Goal: Information Seeking & Learning: Learn about a topic

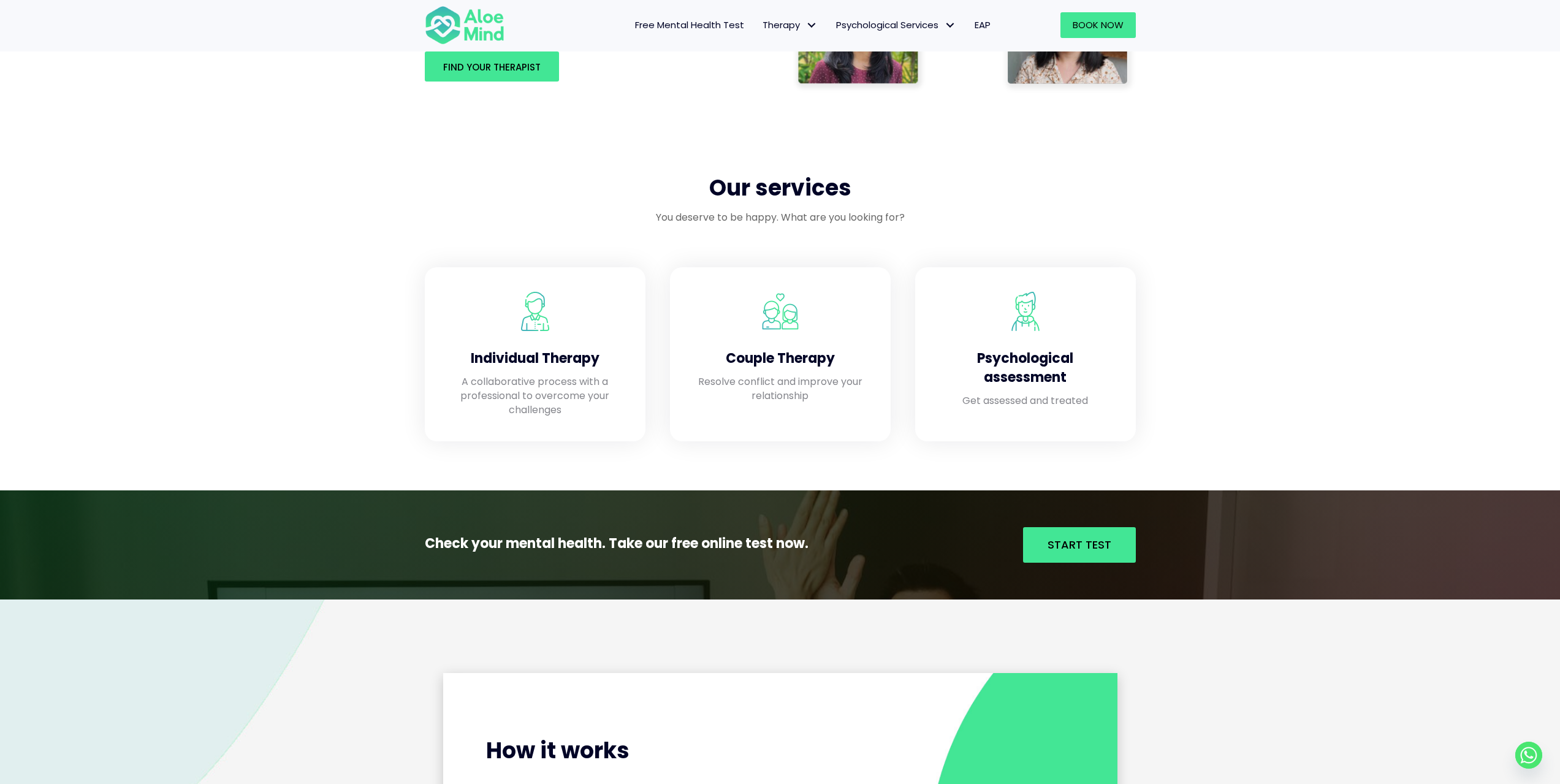
scroll to position [981, 0]
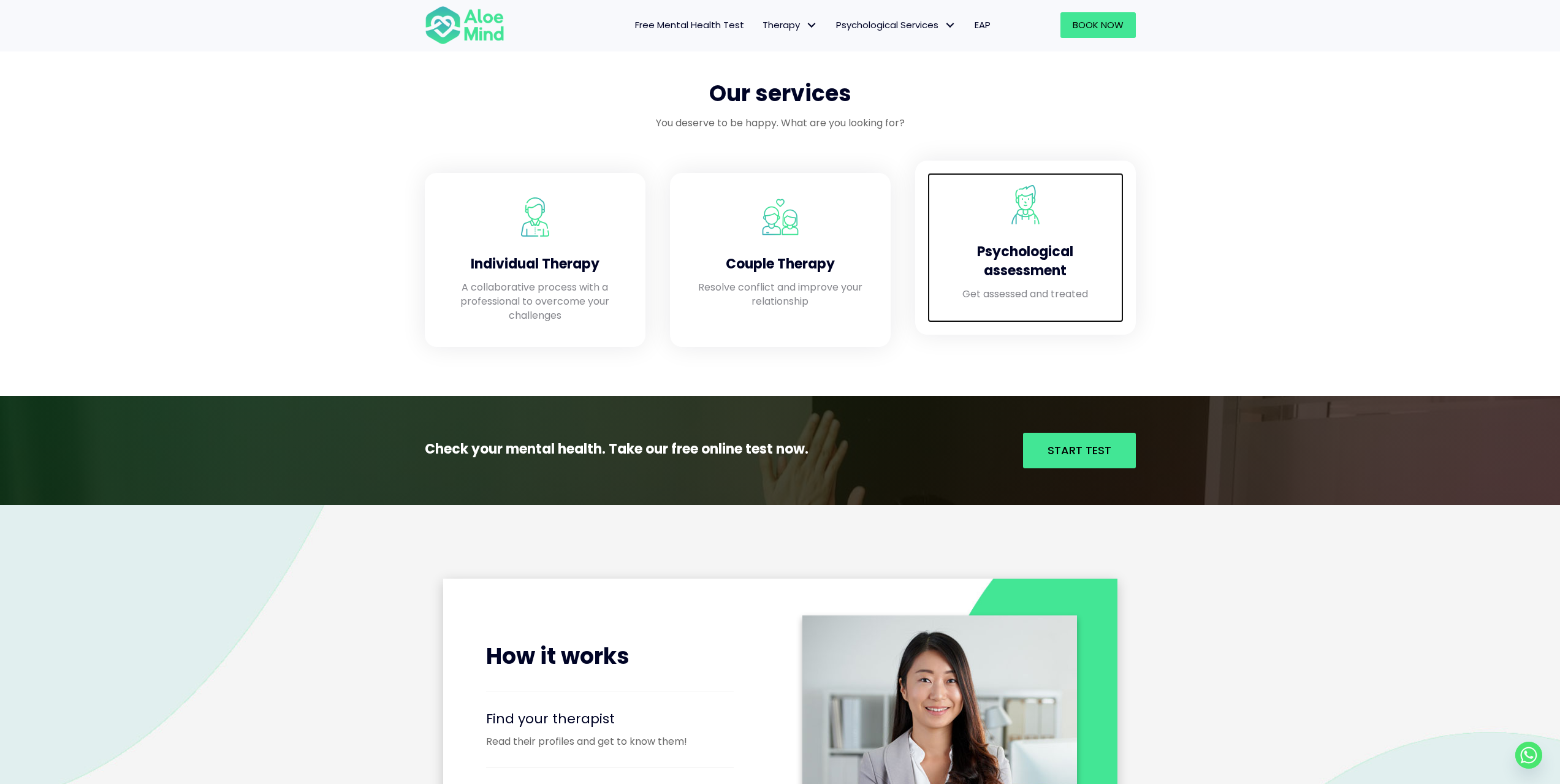
click at [979, 292] on p "Get assessed and treated" at bounding box center [1026, 294] width 172 height 14
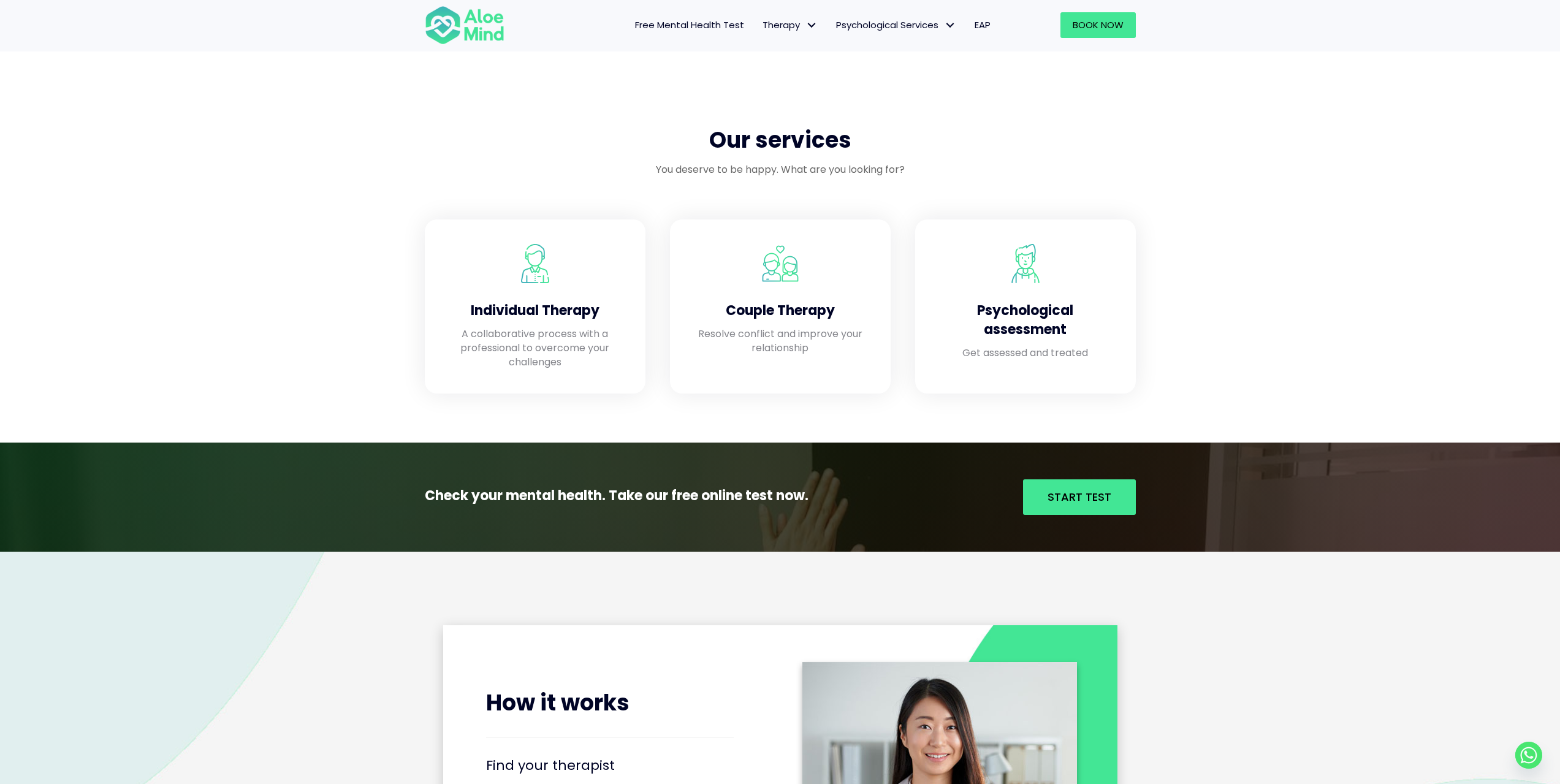
scroll to position [797, 0]
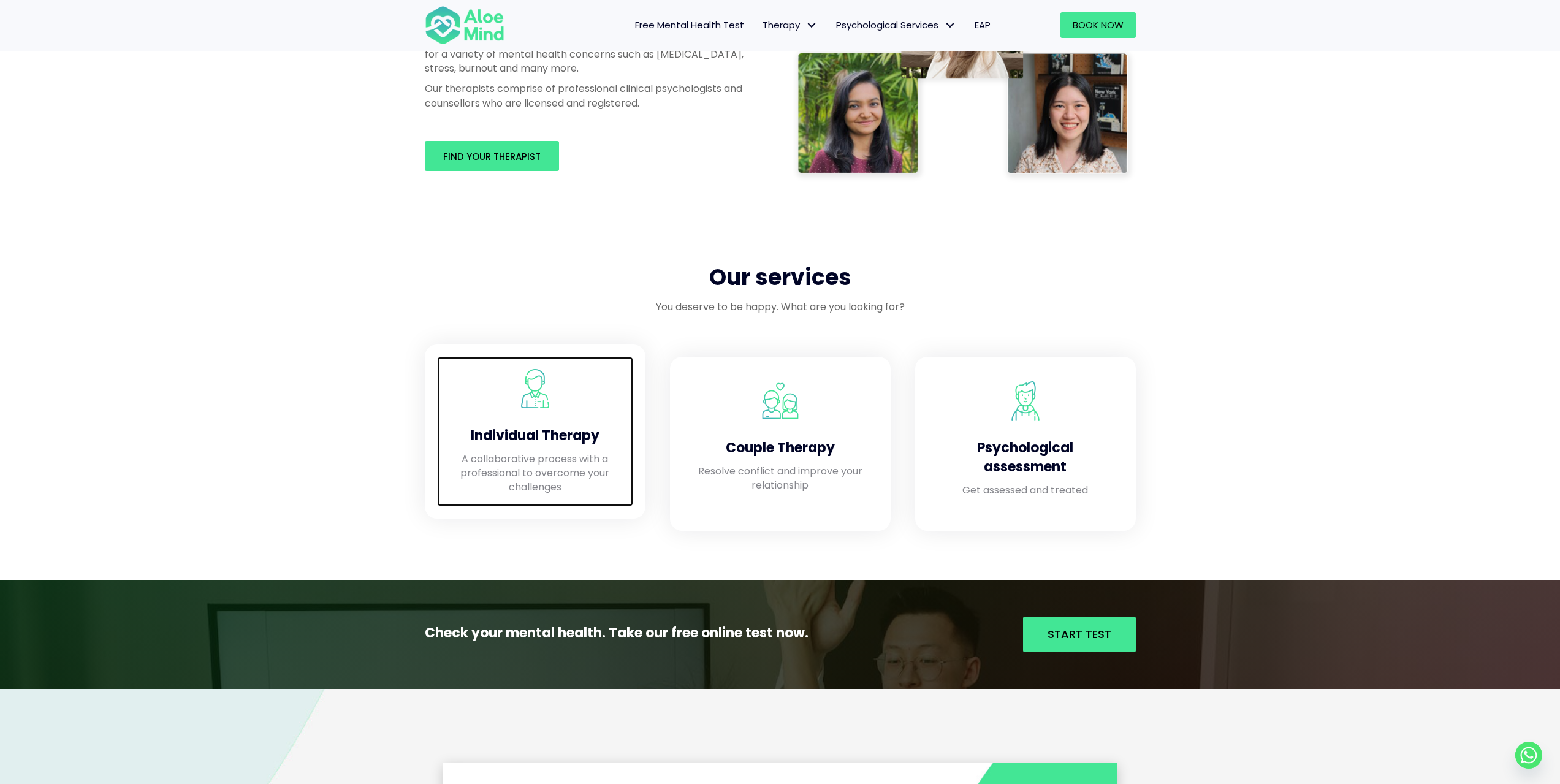
click at [513, 444] on h4 "Individual Therapy" at bounding box center [536, 435] width 172 height 19
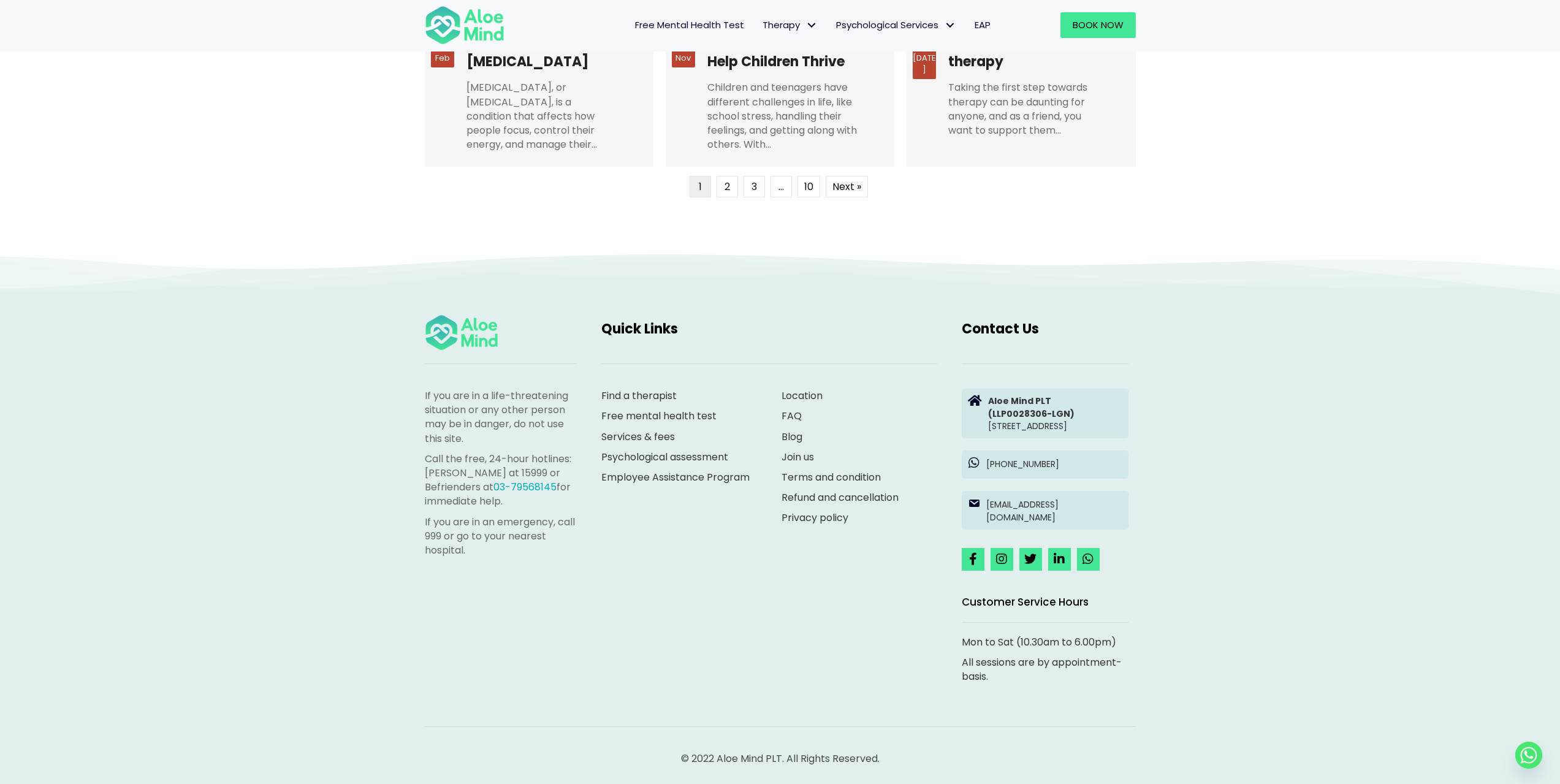
scroll to position [3166, 0]
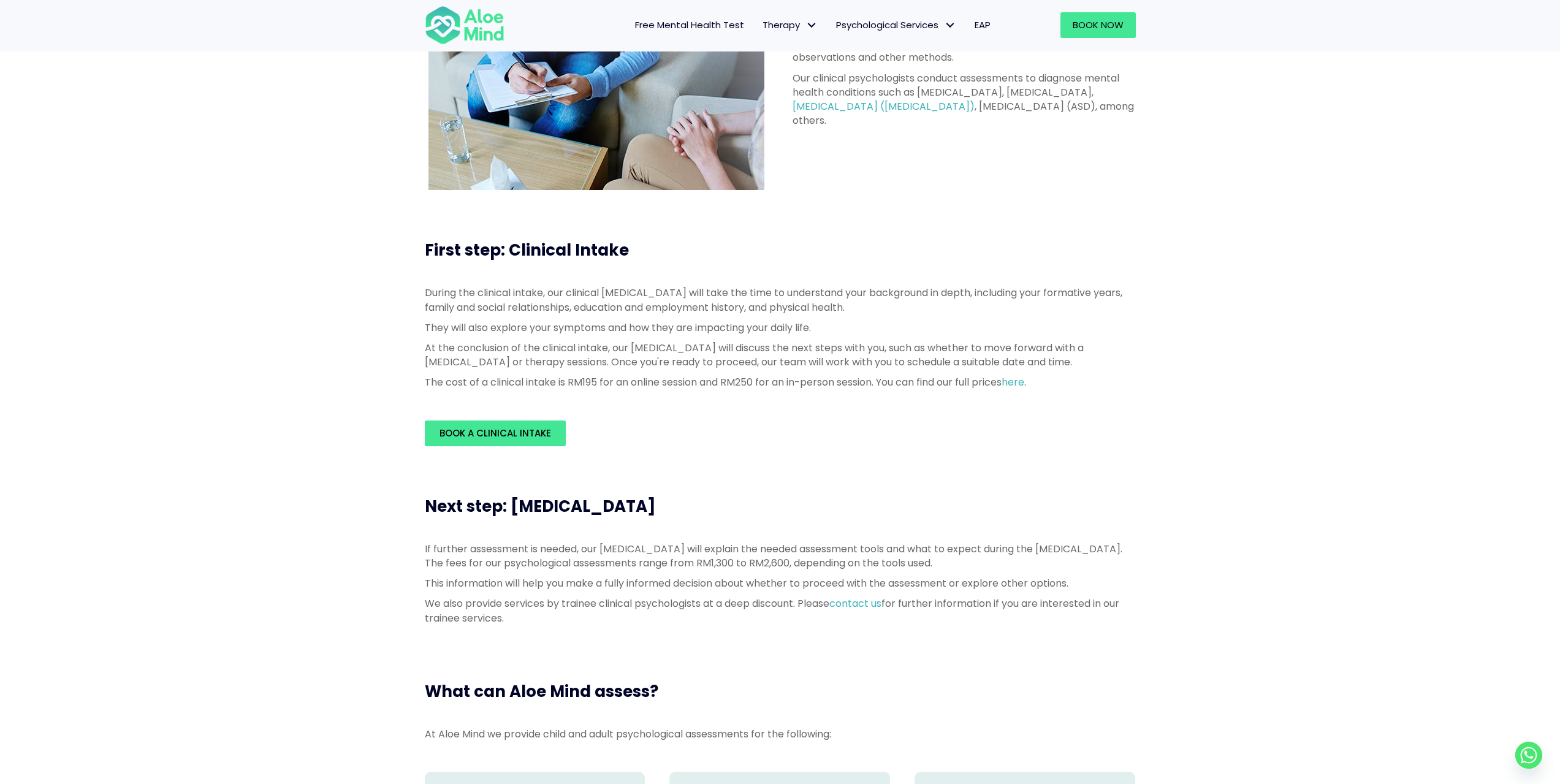
scroll to position [184, 0]
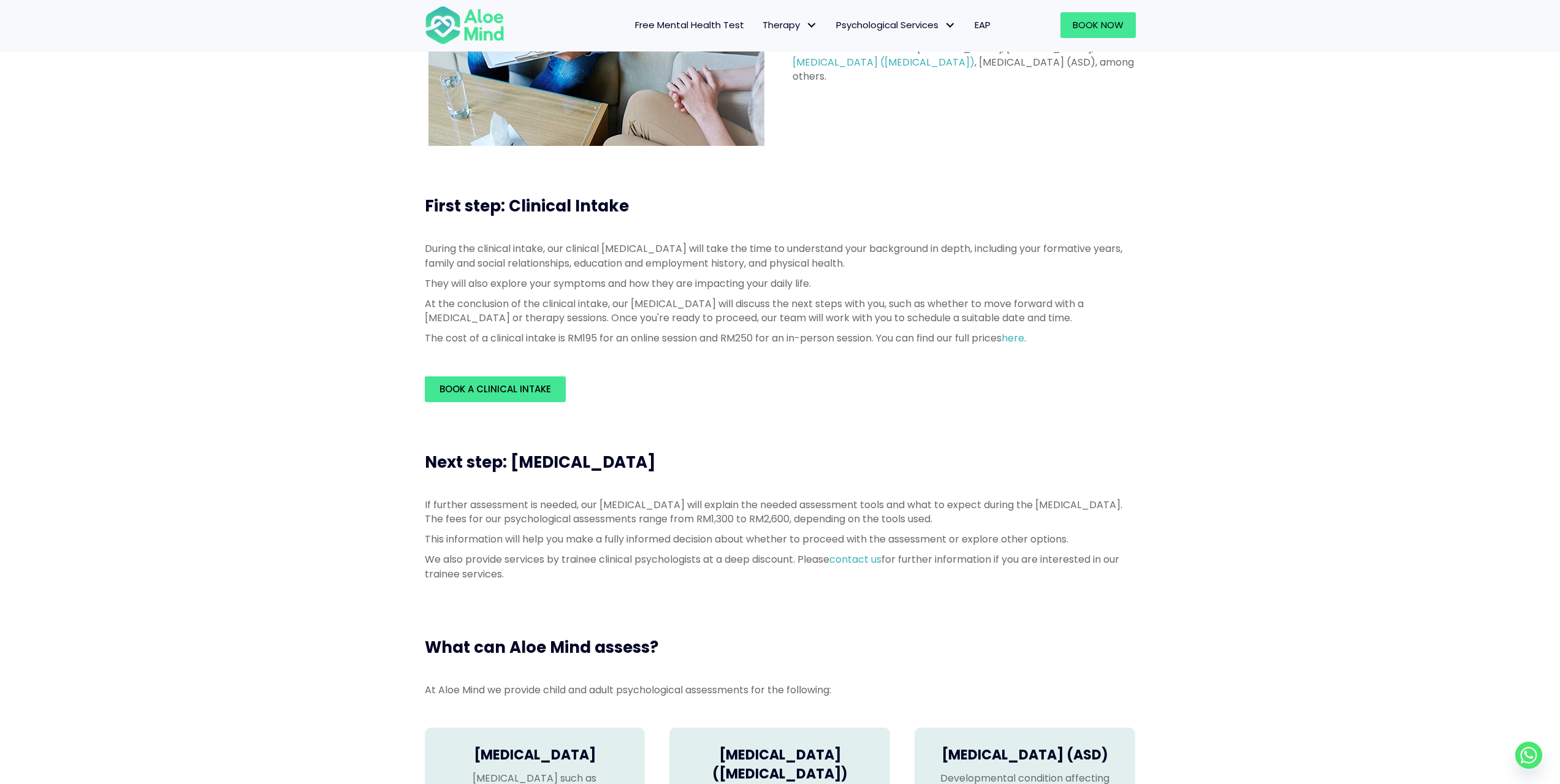
click at [507, 244] on p "During the clinical intake, our clinical psychologist will take the time to und…" at bounding box center [780, 255] width 711 height 28
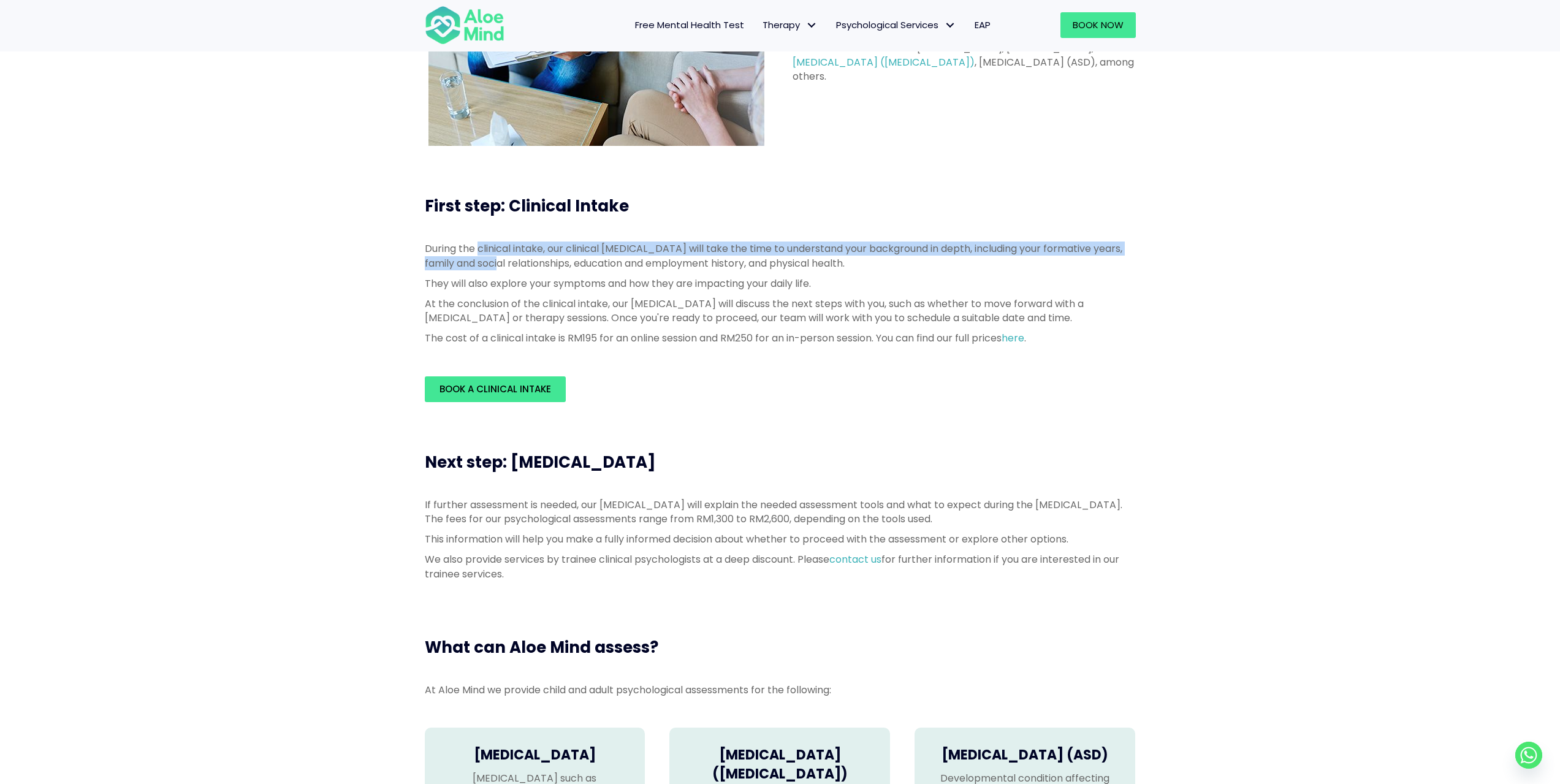
drag, startPoint x: 507, startPoint y: 244, endPoint x: 505, endPoint y: 263, distance: 19.1
click at [505, 263] on p "During the clinical intake, our clinical psychologist will take the time to und…" at bounding box center [780, 255] width 711 height 28
drag, startPoint x: 505, startPoint y: 263, endPoint x: 510, endPoint y: 249, distance: 14.9
click at [510, 249] on p "During the clinical intake, our clinical psychologist will take the time to und…" at bounding box center [780, 255] width 711 height 28
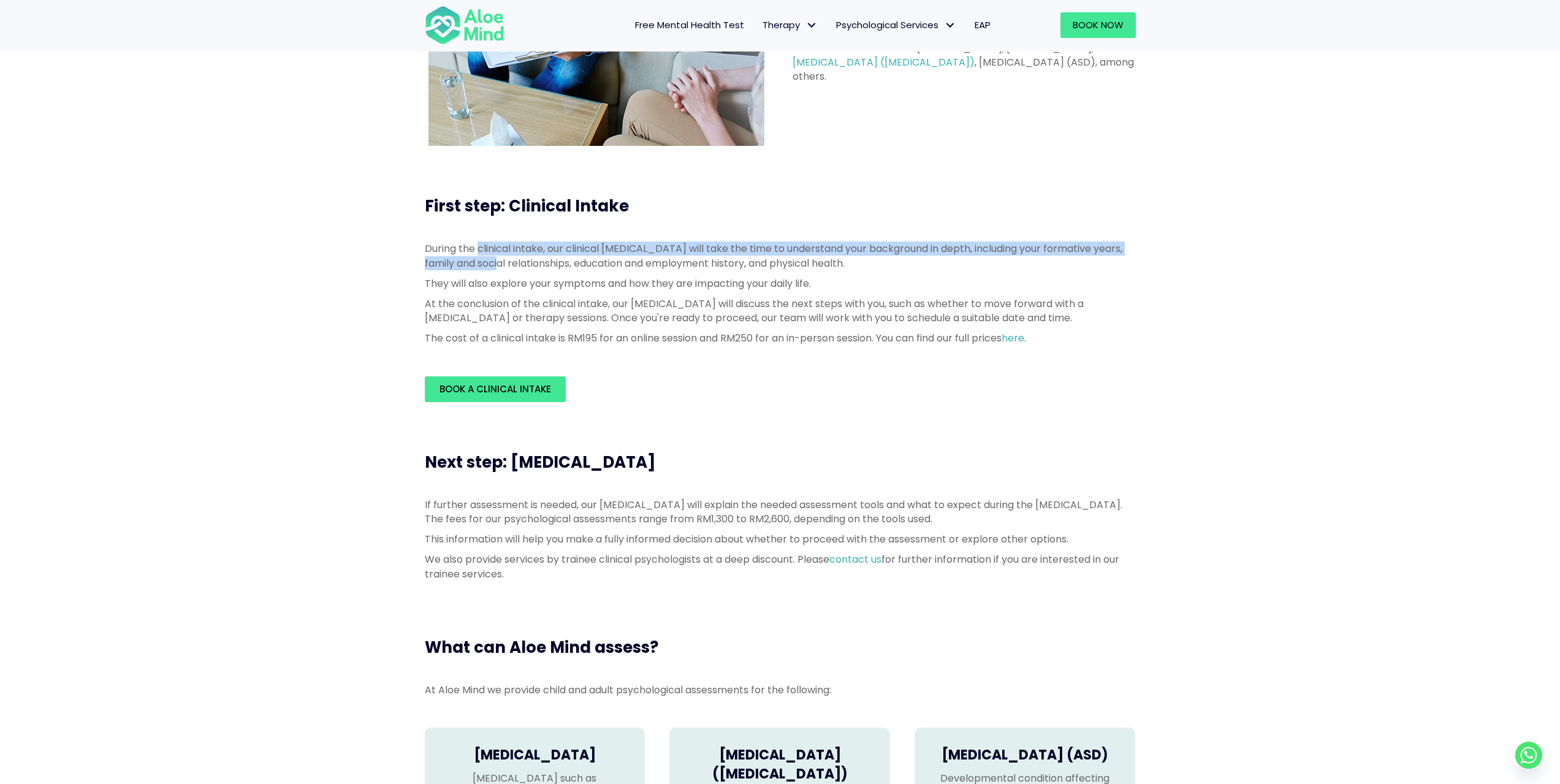
click at [510, 249] on p "During the clinical intake, our clinical psychologist will take the time to und…" at bounding box center [780, 255] width 711 height 28
drag, startPoint x: 510, startPoint y: 249, endPoint x: 477, endPoint y: 260, distance: 34.8
click at [477, 260] on p "During the clinical intake, our clinical psychologist will take the time to und…" at bounding box center [780, 255] width 711 height 28
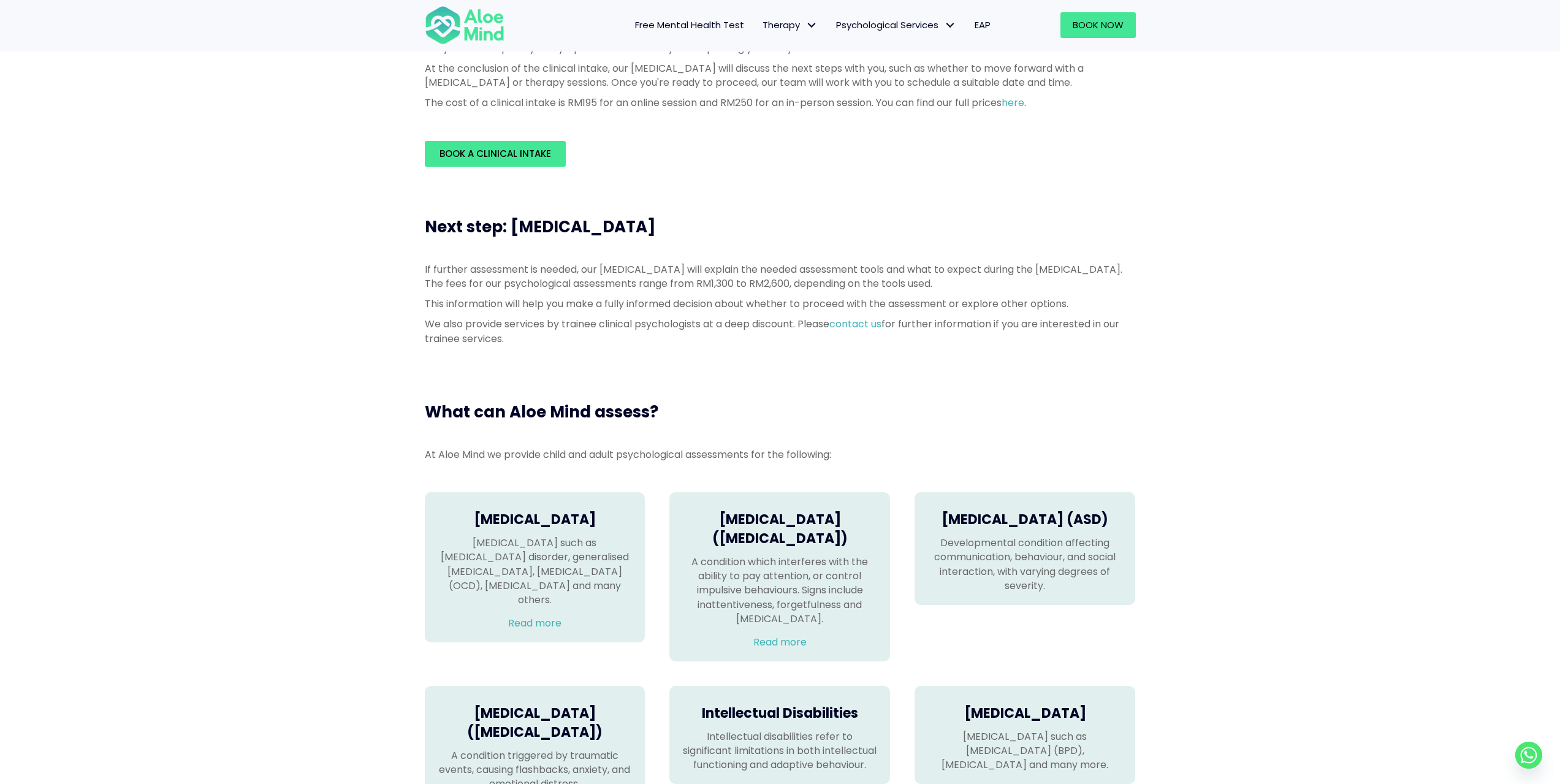
scroll to position [429, 0]
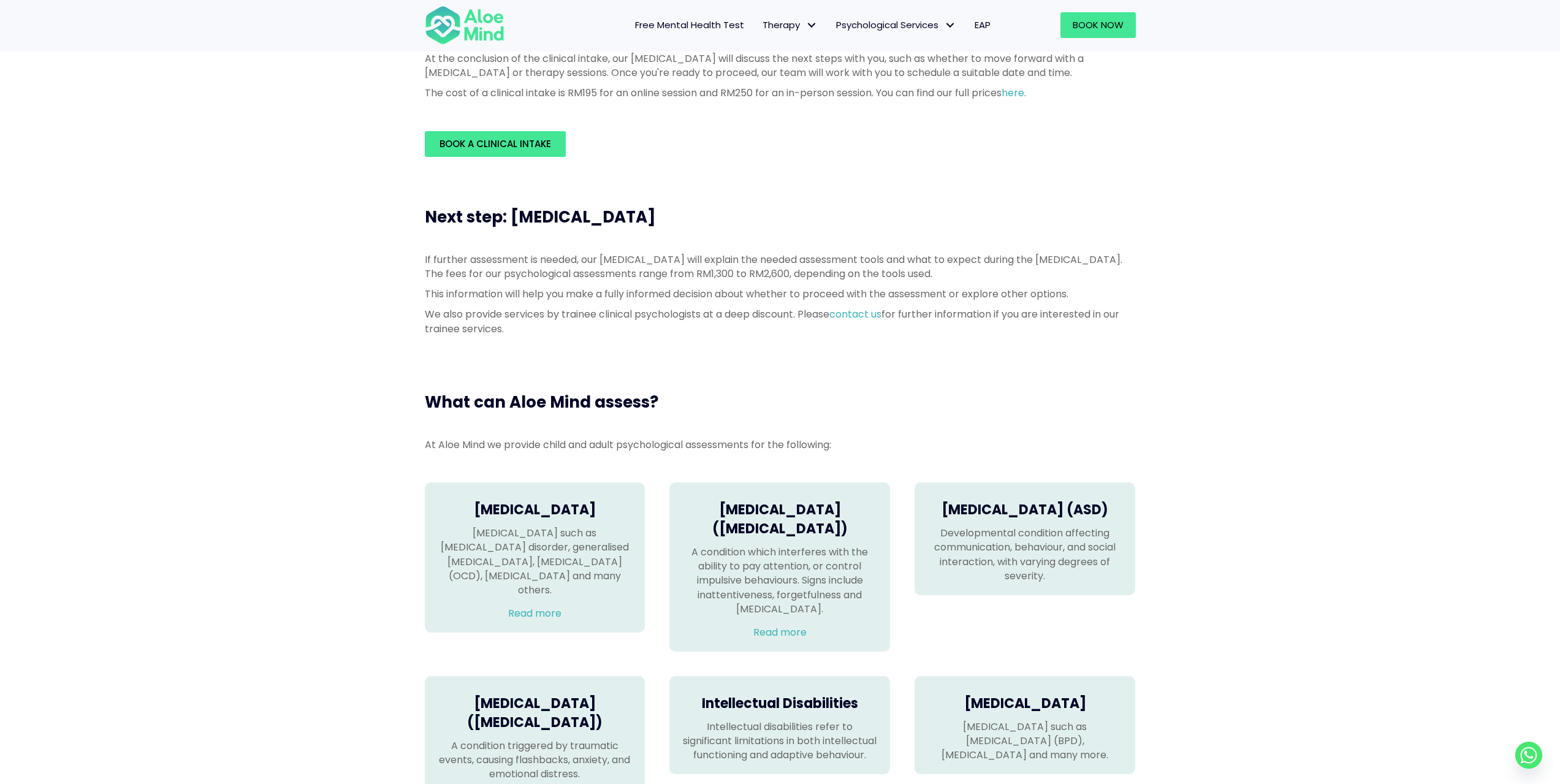
click at [585, 280] on p "If further assessment is needed, our psychologist will explain the needed asses…" at bounding box center [780, 266] width 711 height 28
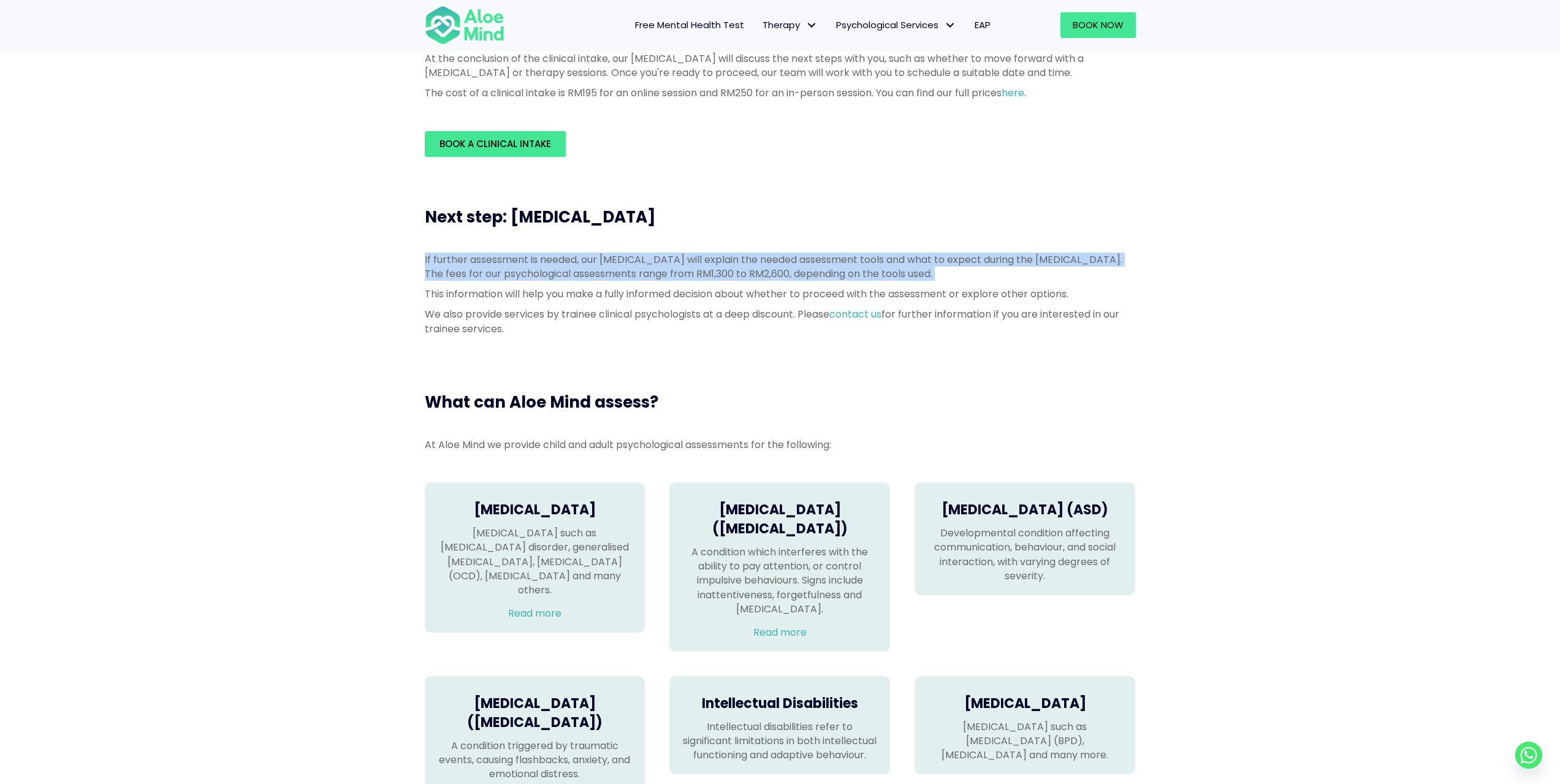
click at [585, 280] on p "If further assessment is needed, our psychologist will explain the needed asses…" at bounding box center [780, 266] width 711 height 28
click at [586, 278] on p "If further assessment is needed, our psychologist will explain the needed asses…" at bounding box center [780, 266] width 711 height 28
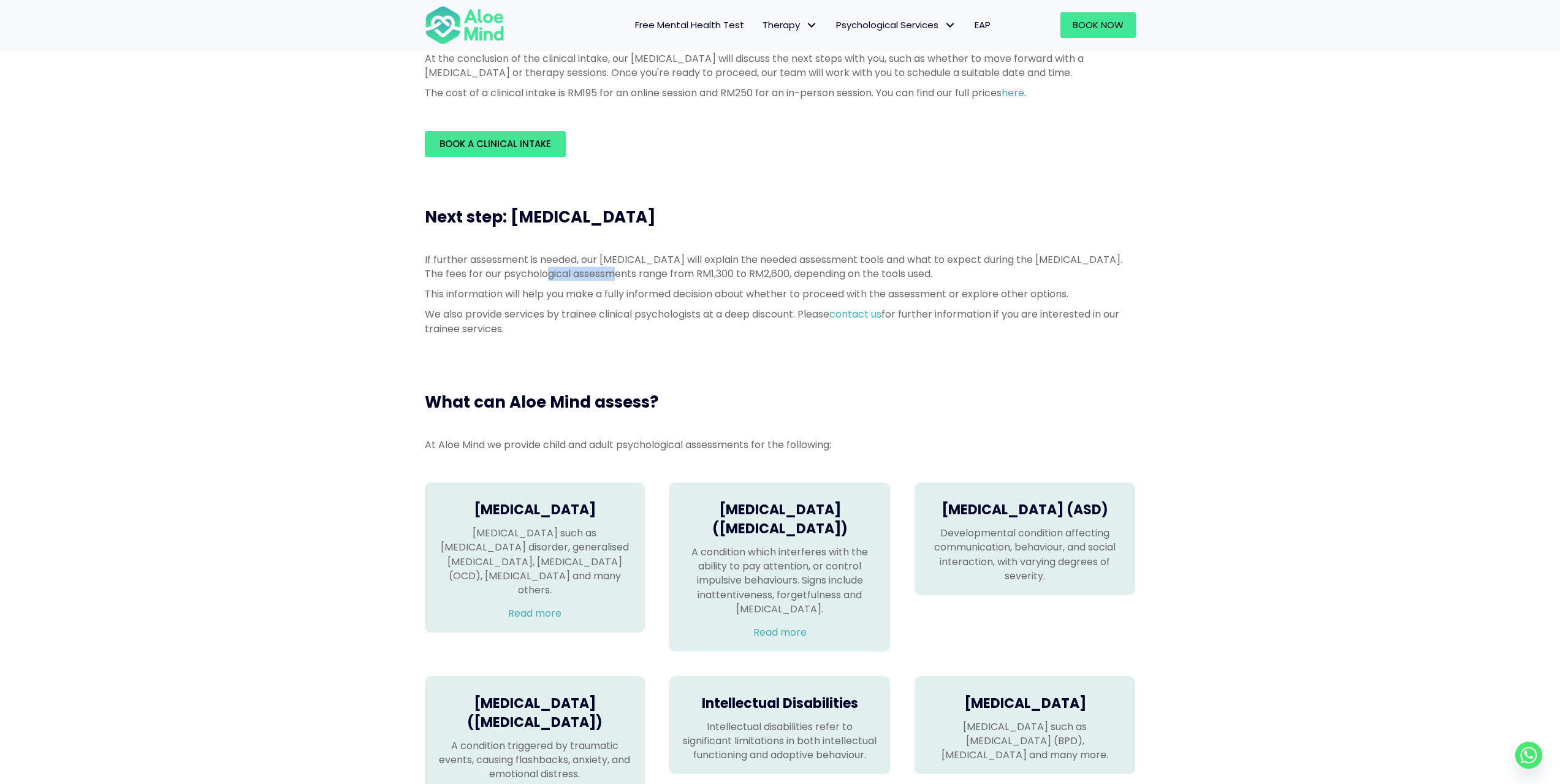
drag, startPoint x: 586, startPoint y: 278, endPoint x: 596, endPoint y: 278, distance: 10.0
click at [596, 278] on p "If further assessment is needed, our psychologist will explain the needed asses…" at bounding box center [780, 266] width 711 height 28
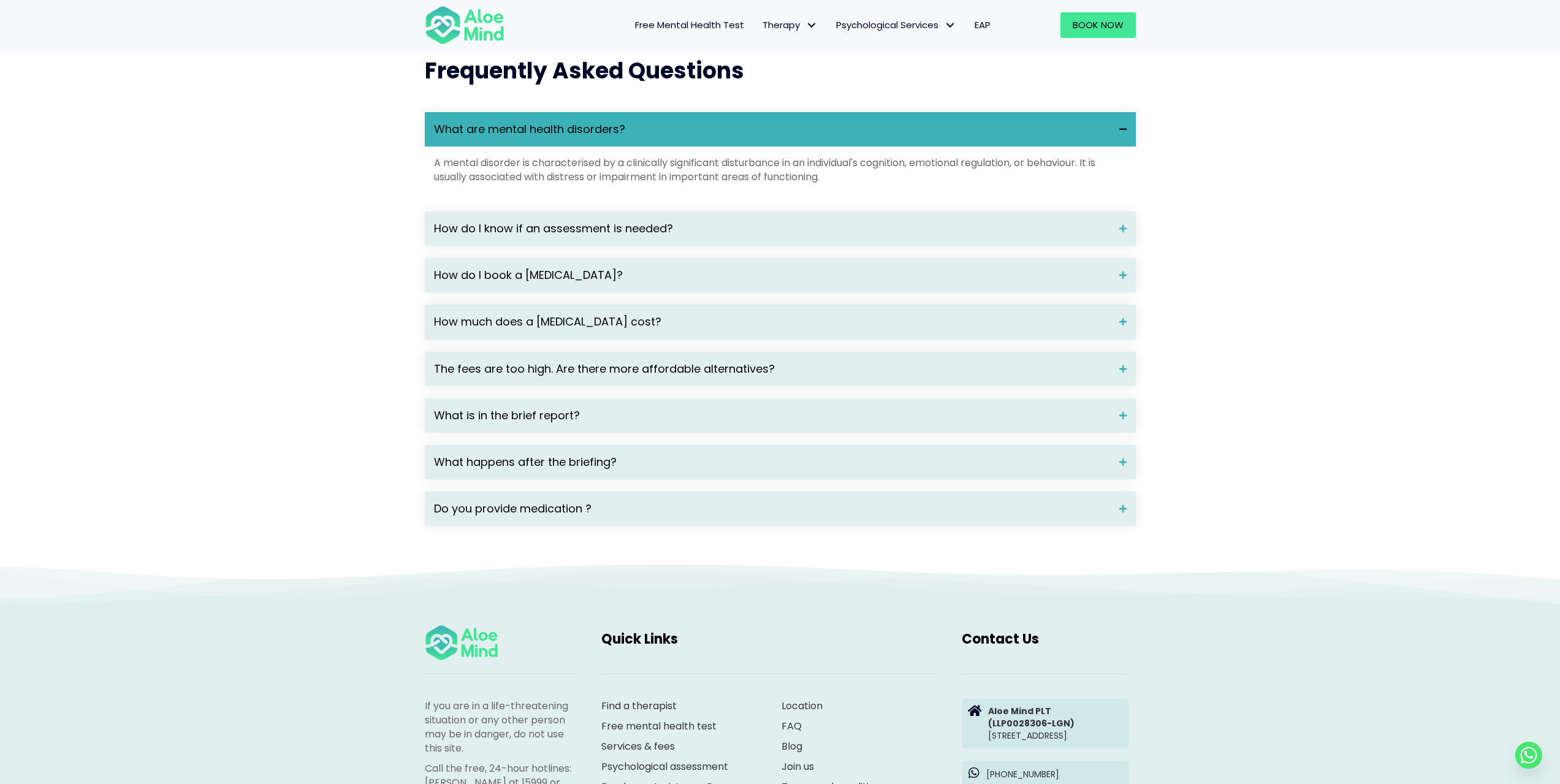
scroll to position [1594, 0]
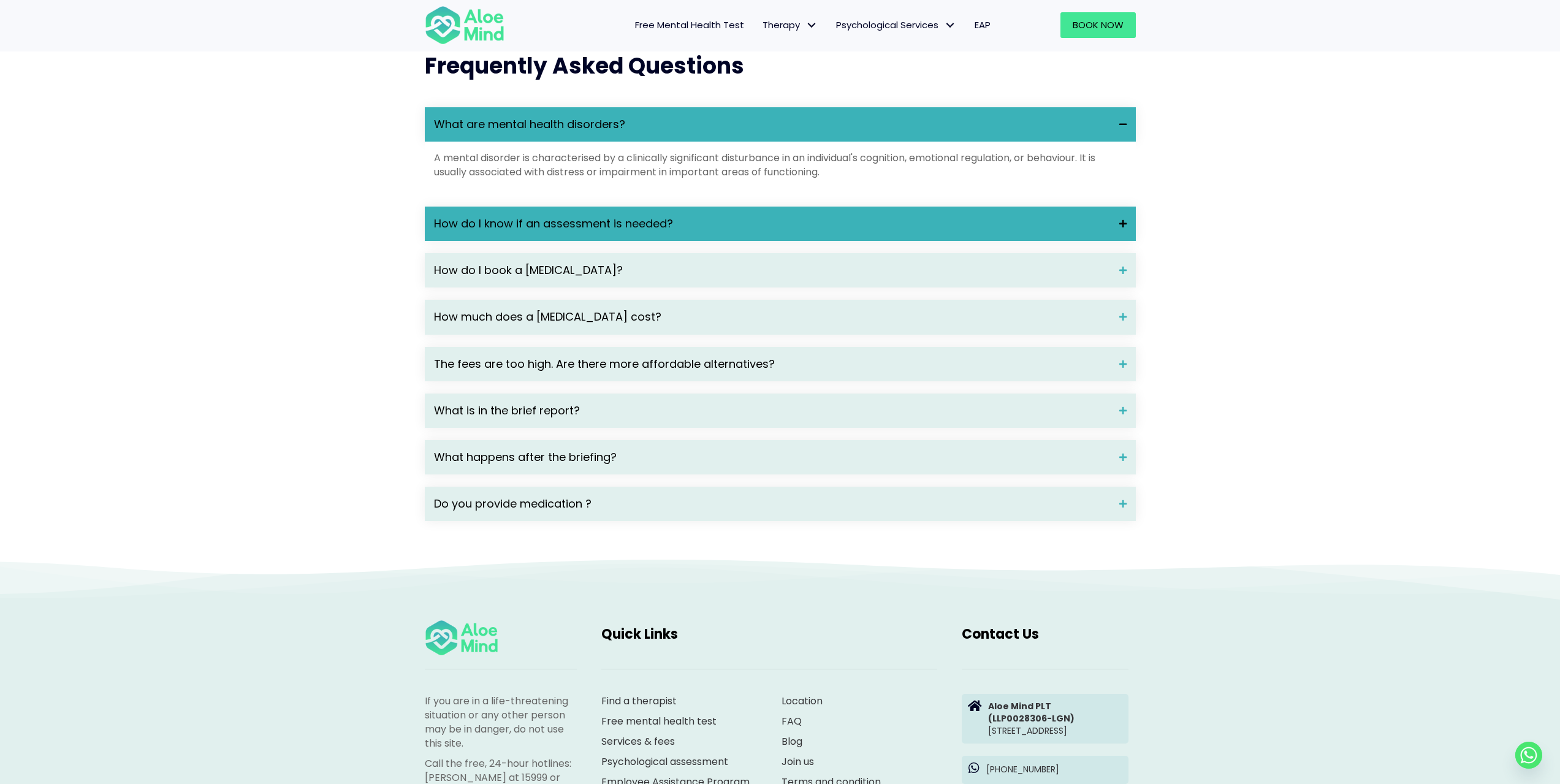
click at [621, 232] on span "How do I know if an assessment is needed?" at bounding box center [772, 223] width 676 height 16
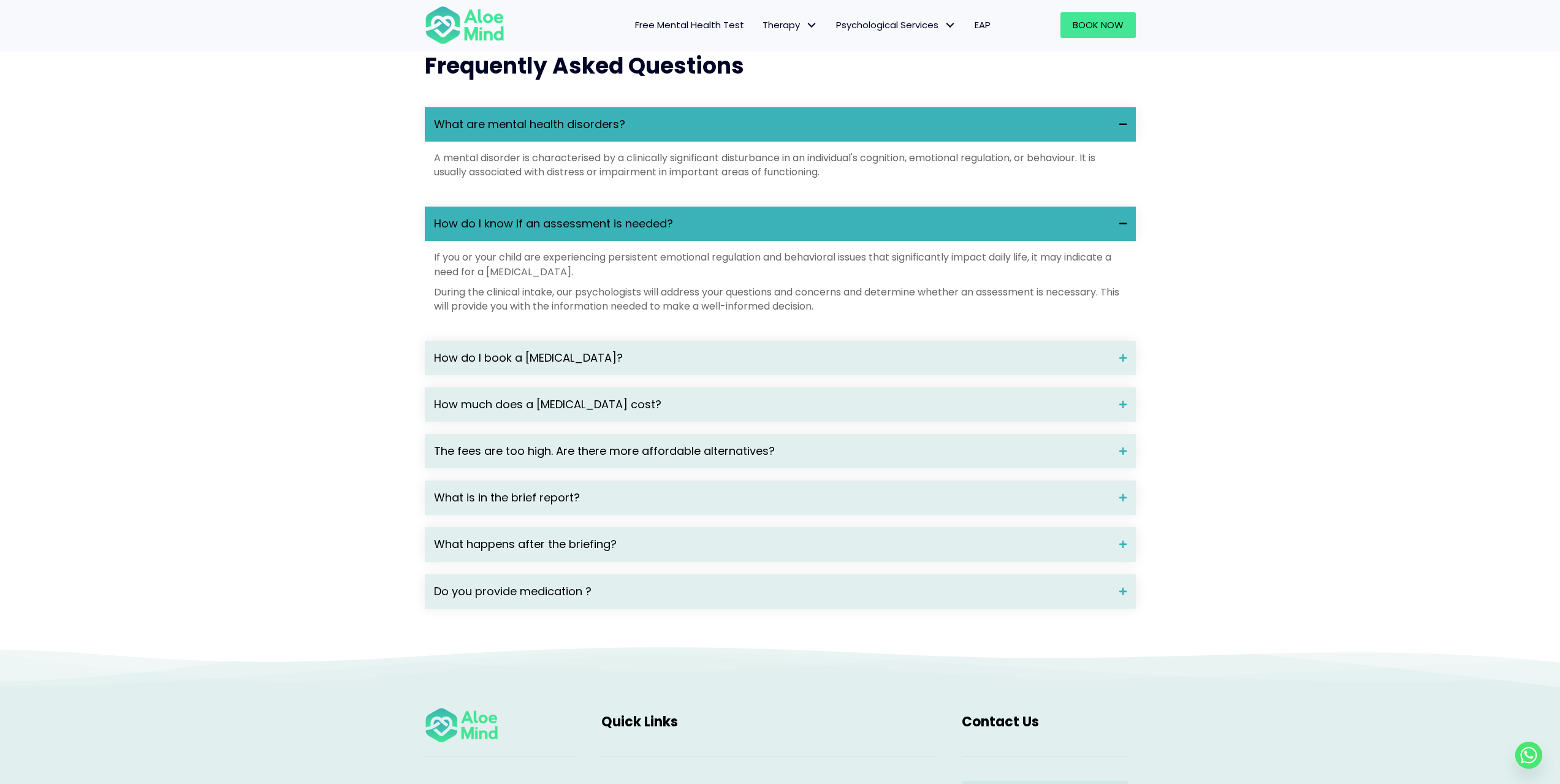
click at [572, 277] on p "If you or your child are experiencing persistent emotional regulation and behav…" at bounding box center [780, 264] width 693 height 28
click at [572, 274] on p "If you or your child are experiencing persistent emotional regulation and behav…" at bounding box center [780, 264] width 693 height 28
click at [576, 276] on p "If you or your child are experiencing persistent emotional regulation and behav…" at bounding box center [780, 264] width 693 height 28
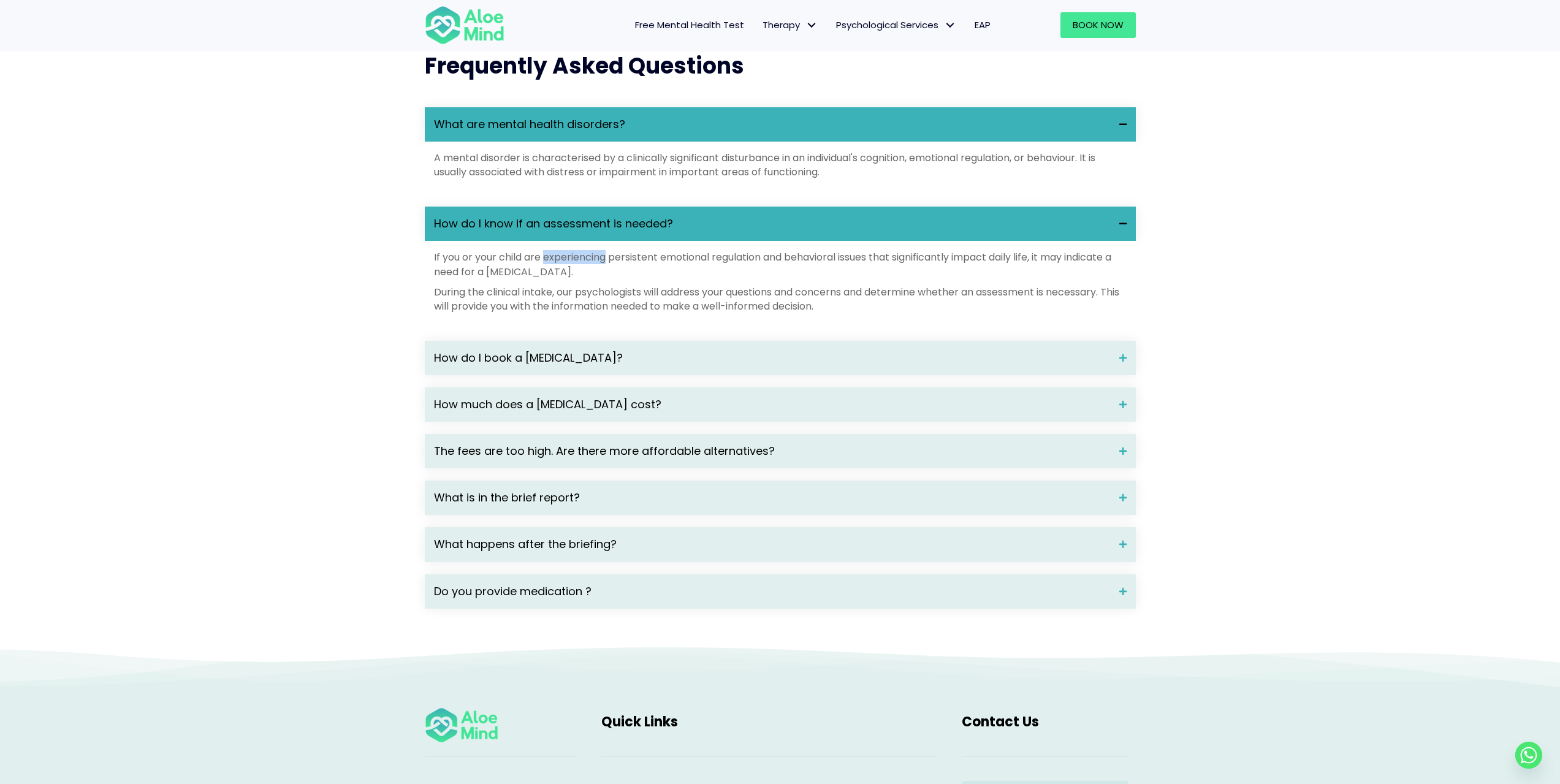
click at [575, 275] on p "If you or your child are experiencing persistent emotional regulation and behav…" at bounding box center [780, 264] width 693 height 28
click at [576, 275] on p "If you or your child are experiencing persistent emotional regulation and behav…" at bounding box center [780, 264] width 693 height 28
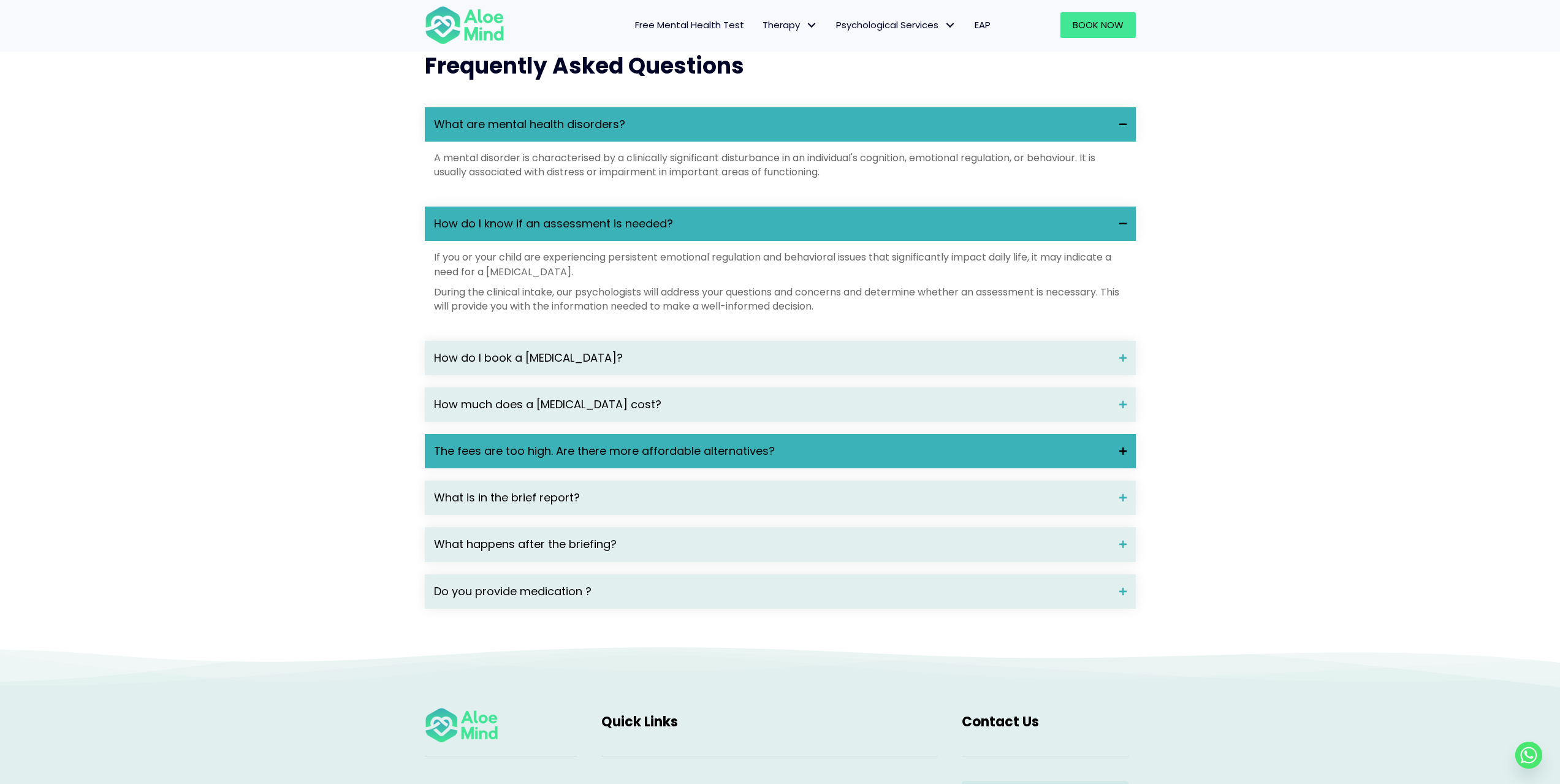
click at [455, 459] on div "The fees are too high. Are there more affordable alternatives?" at bounding box center [780, 451] width 711 height 35
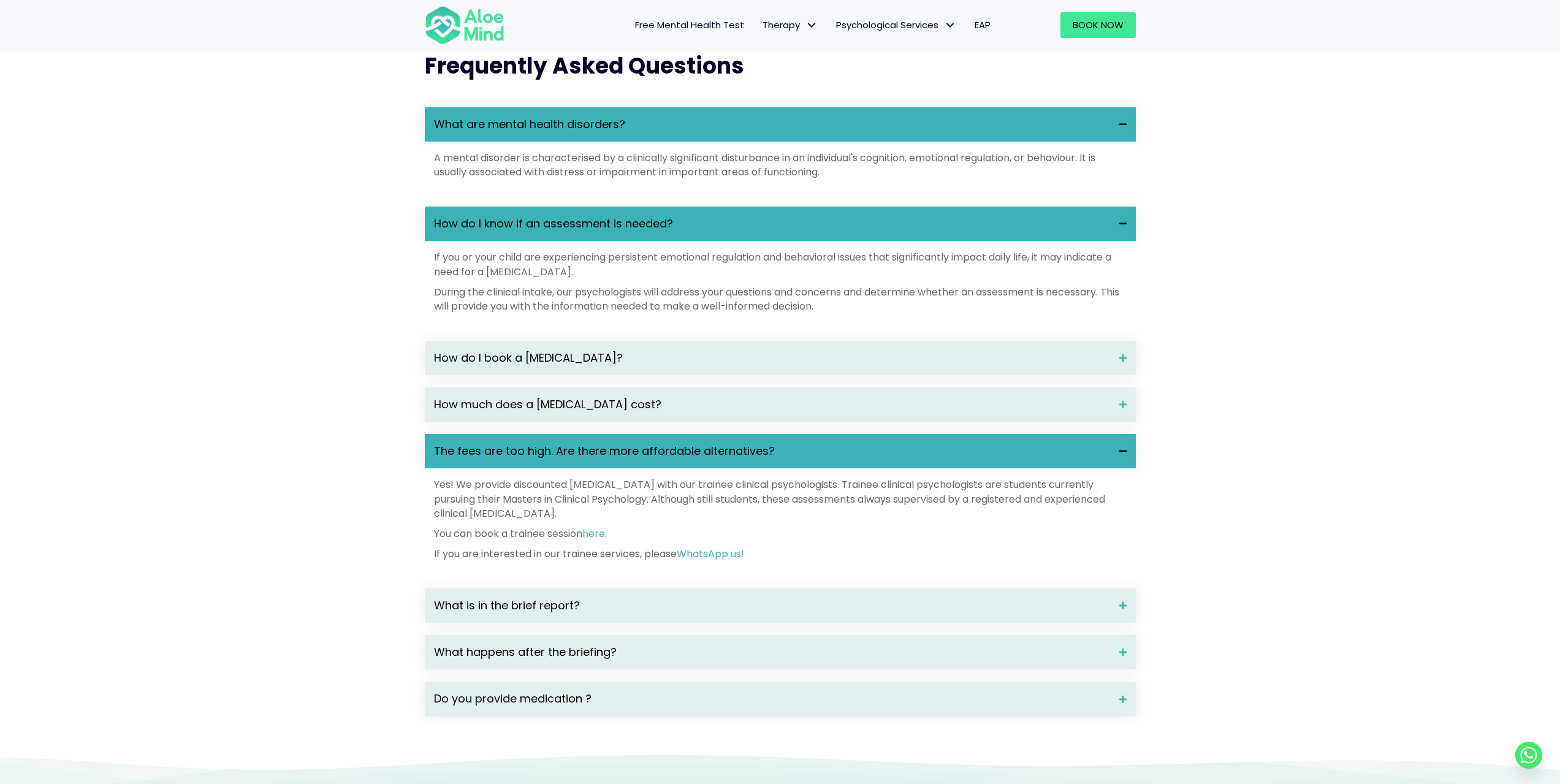
click at [469, 503] on p "Yes! We provide discounted psychological assessment with our trainee clinical p…" at bounding box center [780, 499] width 693 height 43
drag, startPoint x: 469, startPoint y: 503, endPoint x: 670, endPoint y: 508, distance: 201.1
click at [670, 508] on p "Yes! We provide discounted psychological assessment with our trainee clinical p…" at bounding box center [780, 499] width 693 height 43
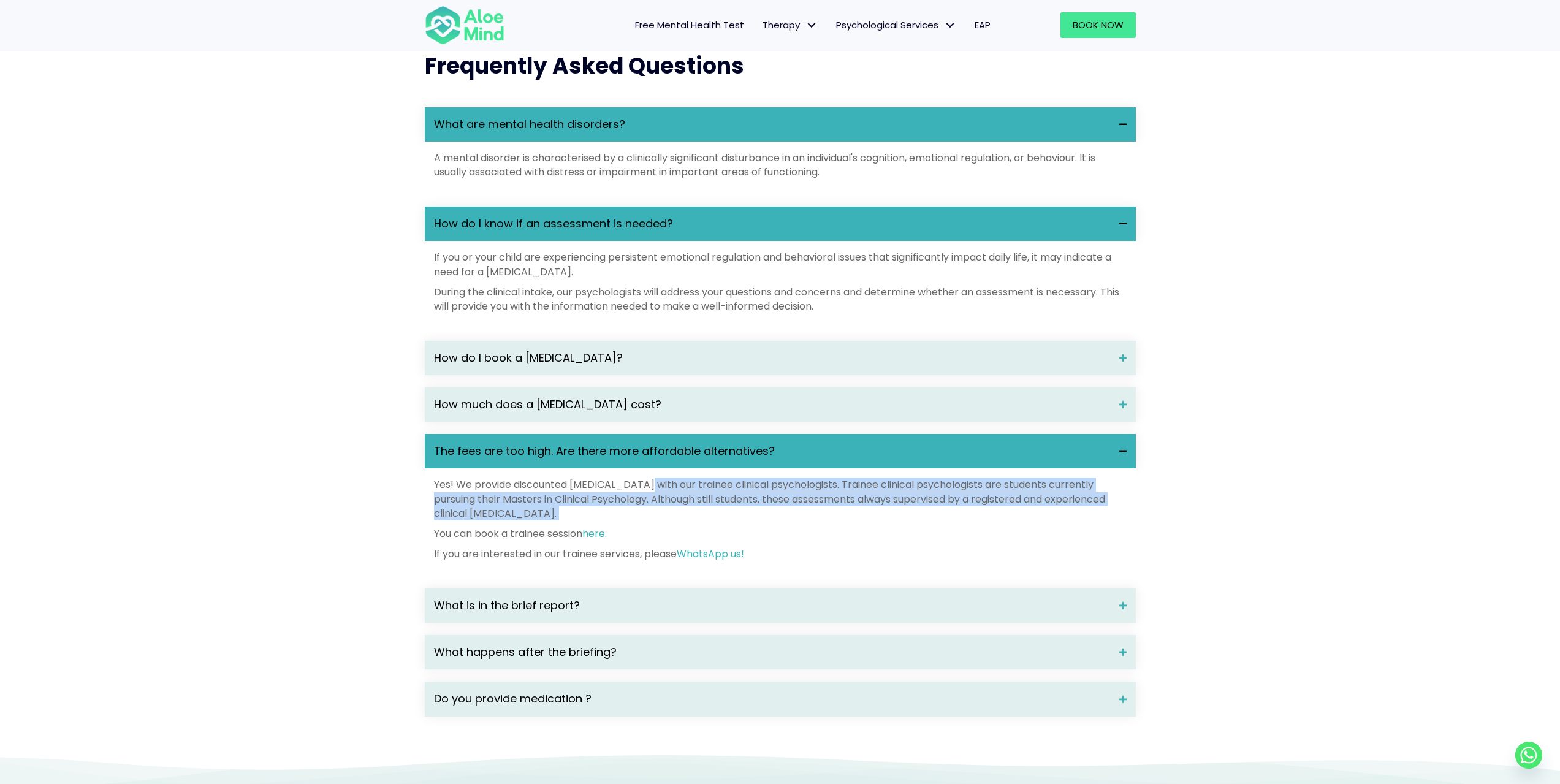
drag, startPoint x: 670, startPoint y: 508, endPoint x: 664, endPoint y: 525, distance: 18.0
click at [664, 520] on p "Yes! We provide discounted psychological assessment with our trainee clinical p…" at bounding box center [780, 499] width 693 height 43
click at [668, 517] on p "Yes! We provide discounted psychological assessment with our trainee clinical p…" at bounding box center [780, 499] width 693 height 43
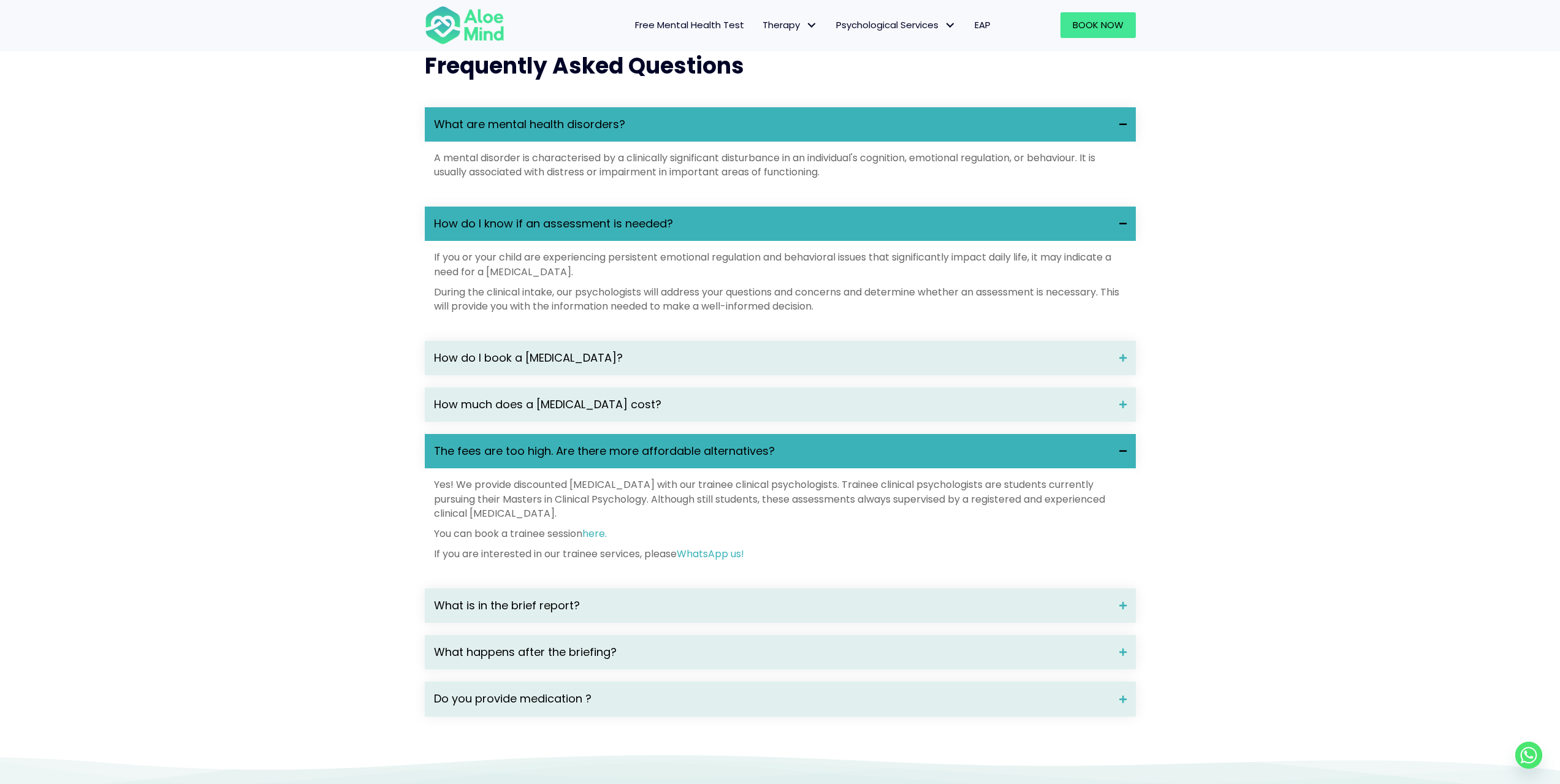
drag, startPoint x: 668, startPoint y: 517, endPoint x: 676, endPoint y: 519, distance: 8.2
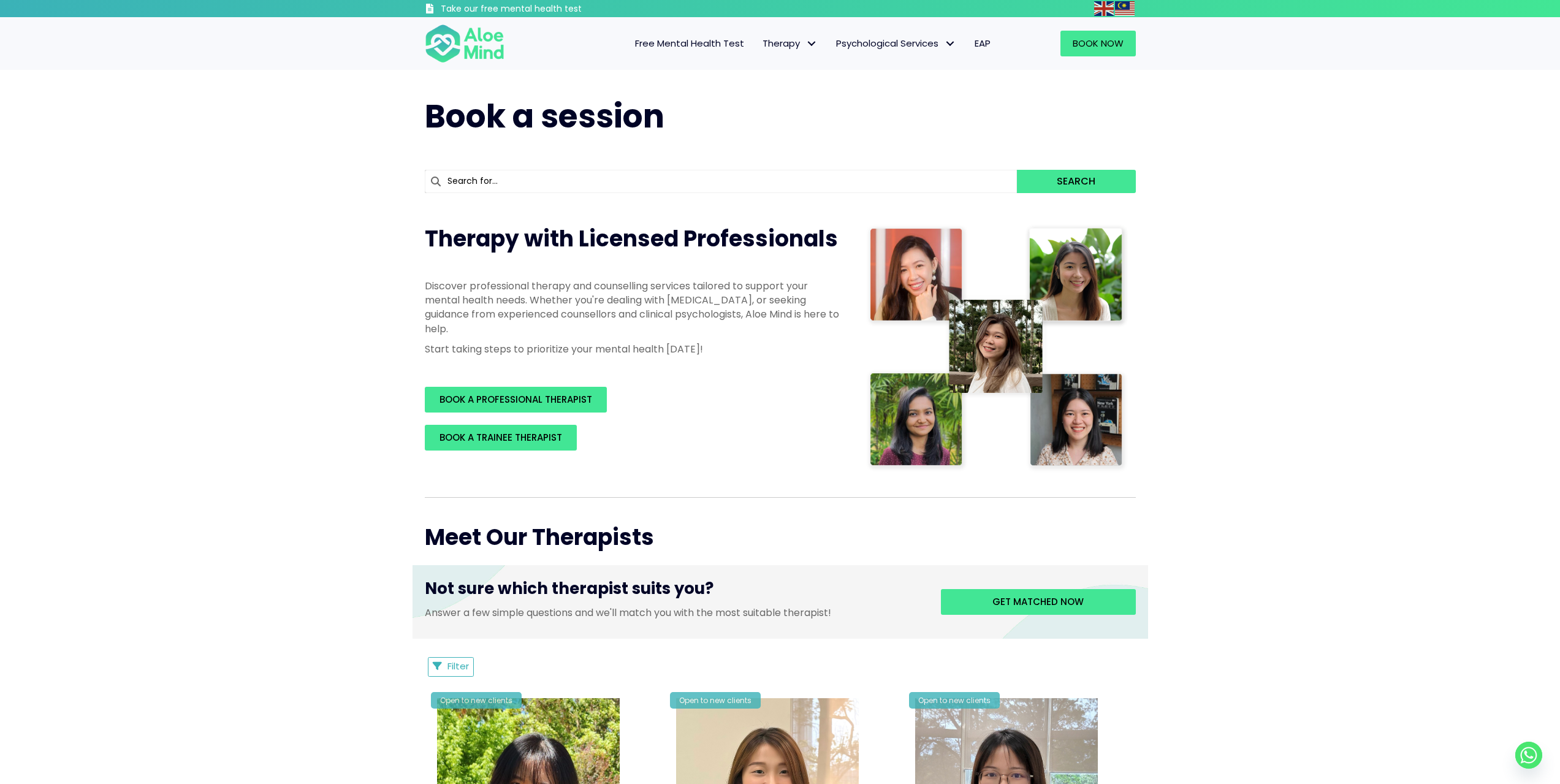
click at [570, 279] on p "Discover professional therapy and counselling services tailored to support your…" at bounding box center [633, 307] width 417 height 57
drag, startPoint x: 570, startPoint y: 279, endPoint x: 570, endPoint y: 299, distance: 20.0
click at [570, 299] on p "Discover professional therapy and counselling services tailored to support your…" at bounding box center [633, 307] width 417 height 57
click at [566, 301] on p "Discover professional therapy and counselling services tailored to support your…" at bounding box center [633, 307] width 417 height 57
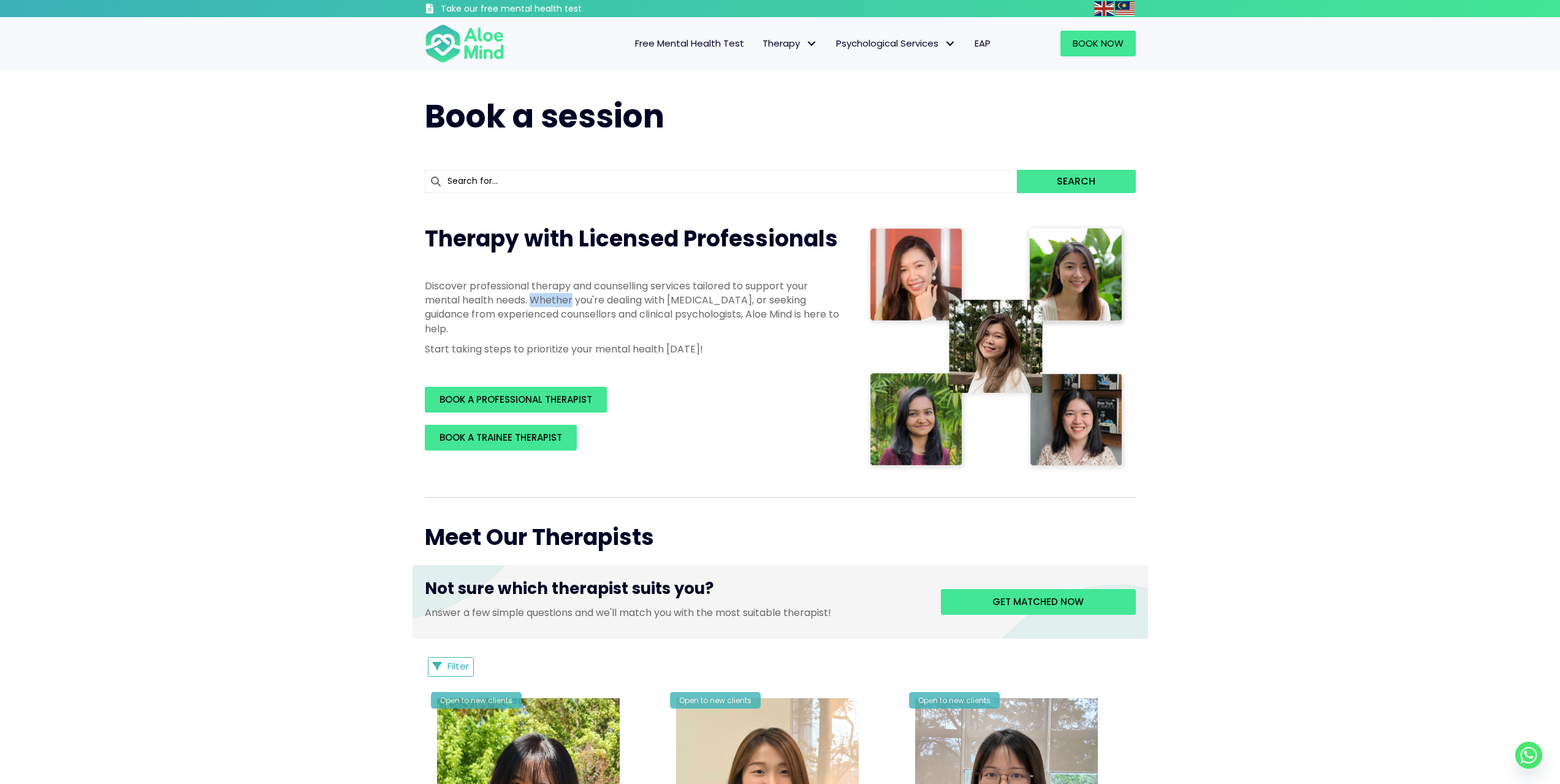
click at [566, 301] on p "Discover professional therapy and counselling services tailored to support your…" at bounding box center [633, 307] width 417 height 57
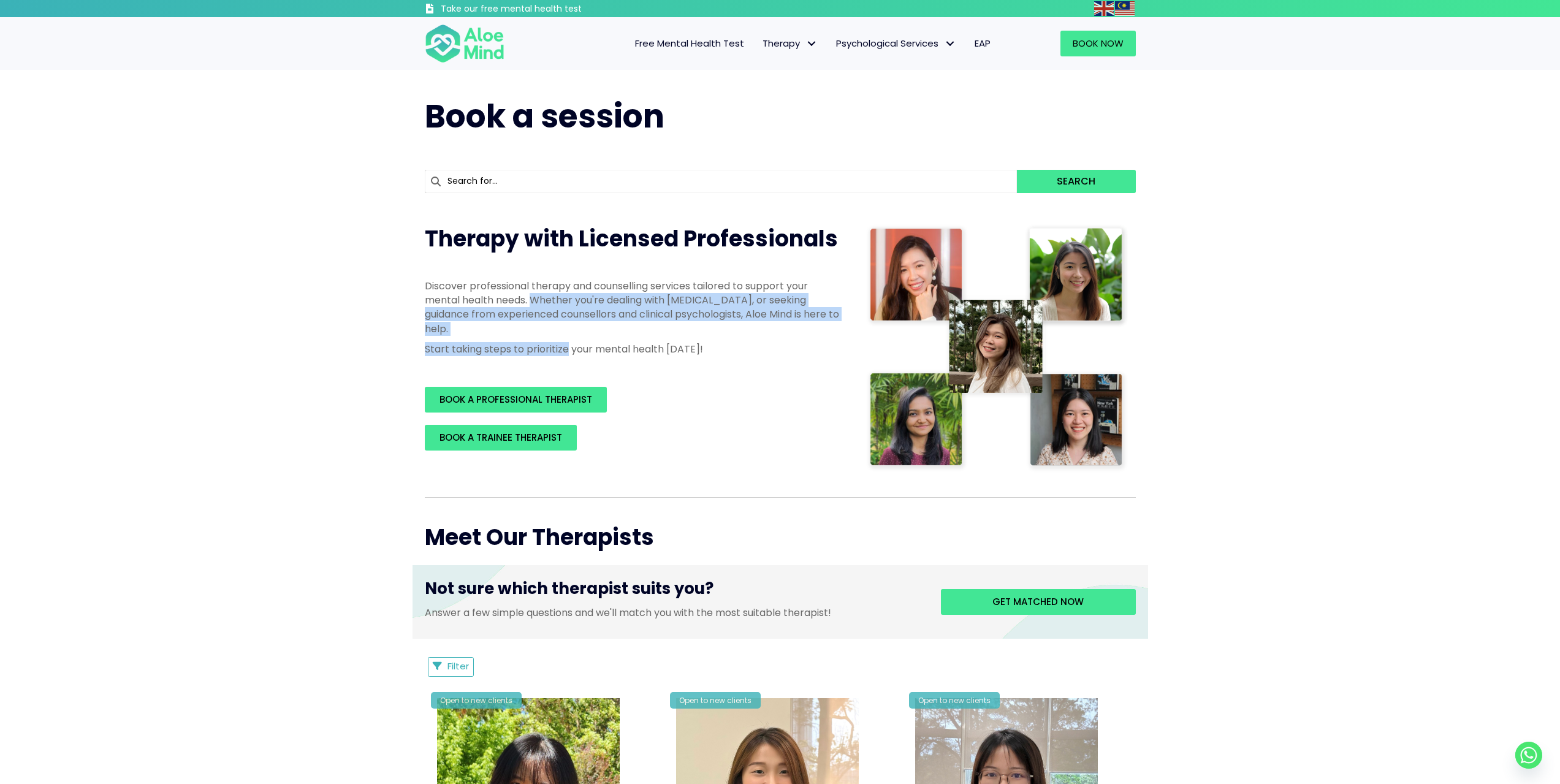
drag, startPoint x: 566, startPoint y: 301, endPoint x: 546, endPoint y: 343, distance: 46.5
click at [546, 343] on div "Discover professional therapy and counselling services tailored to support your…" at bounding box center [633, 317] width 417 height 78
click at [546, 343] on p "Start taking steps to prioritize your mental health today!" at bounding box center [633, 349] width 417 height 14
